Goal: Browse casually

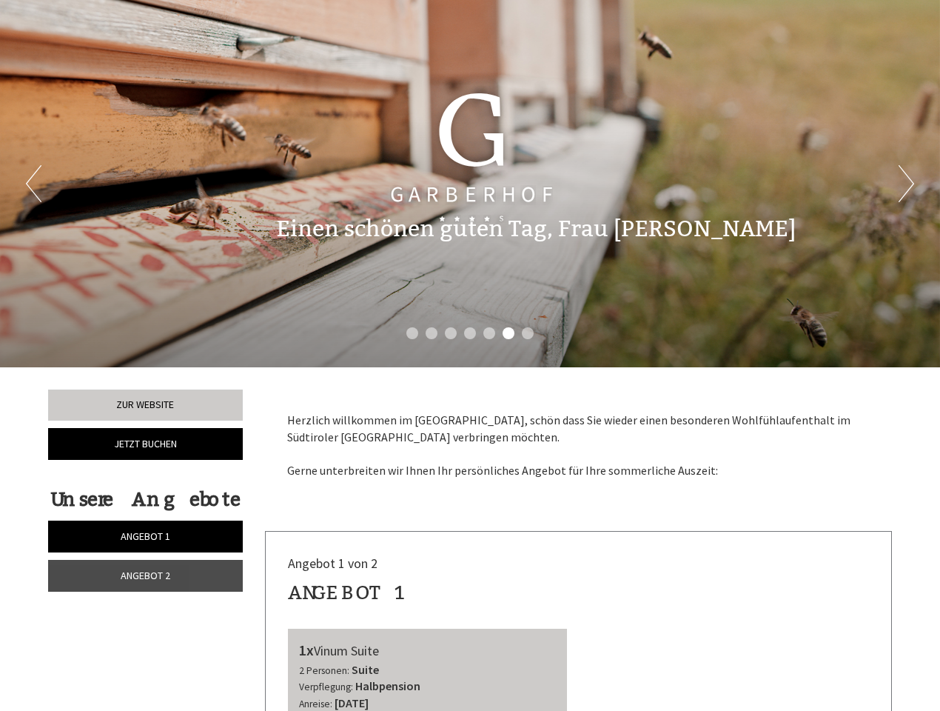
click at [470, 355] on div "Previous Next 1 2 3 4 5 6 7" at bounding box center [470, 183] width 940 height 367
click at [33, 184] on button "Previous" at bounding box center [34, 183] width 16 height 37
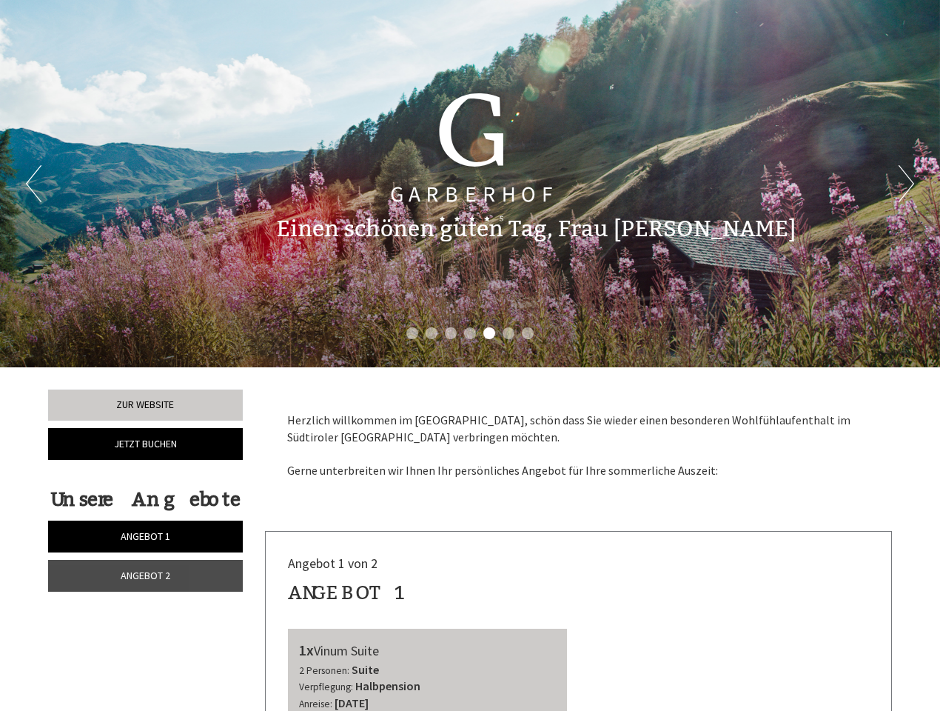
click at [906, 184] on button "Next" at bounding box center [907, 183] width 16 height 37
click at [412, 333] on li "1" at bounding box center [412, 333] width 12 height 12
click at [432, 333] on li "2" at bounding box center [432, 333] width 12 height 12
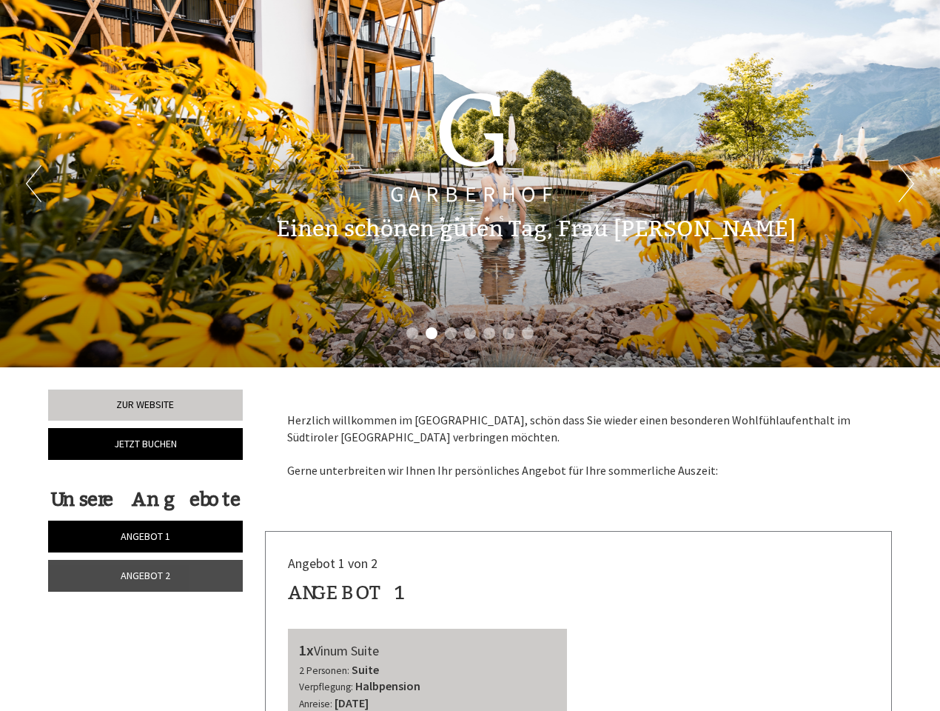
click at [451, 333] on li "3" at bounding box center [451, 333] width 12 height 12
click at [470, 333] on li "4" at bounding box center [470, 333] width 12 height 12
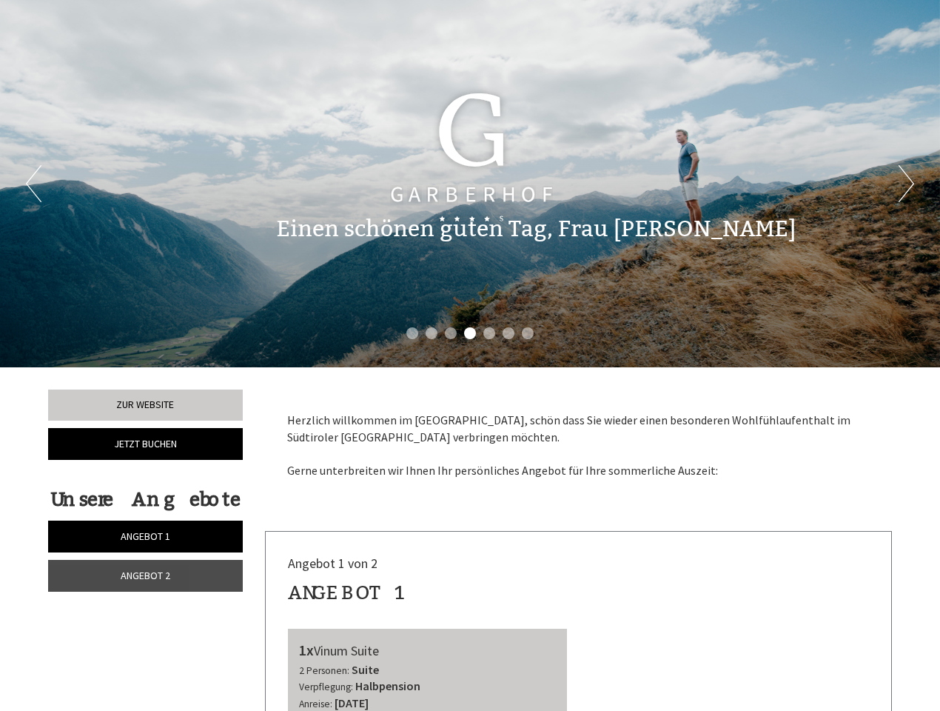
click at [489, 333] on li "5" at bounding box center [489, 333] width 12 height 12
click at [509, 333] on li "6" at bounding box center [509, 333] width 12 height 12
click at [528, 333] on li "7" at bounding box center [528, 333] width 12 height 12
